Goal: Find specific page/section: Find specific page/section

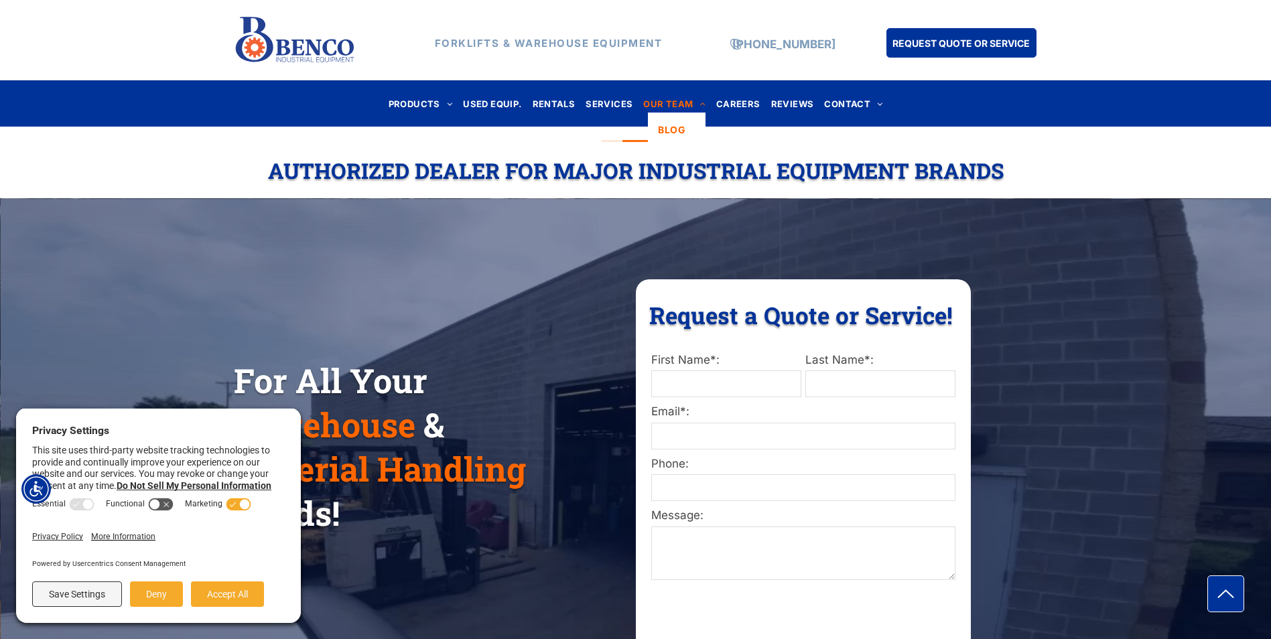
click at [667, 107] on span "OUR TEAM" at bounding box center [674, 103] width 62 height 18
